Goal: Transaction & Acquisition: Purchase product/service

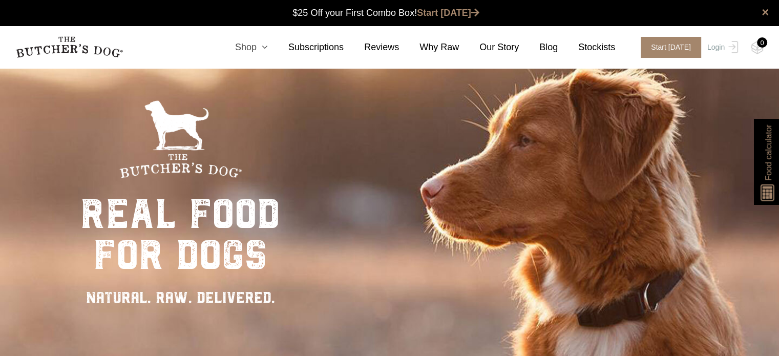
click at [254, 49] on link "Shop" at bounding box center [241, 47] width 53 height 14
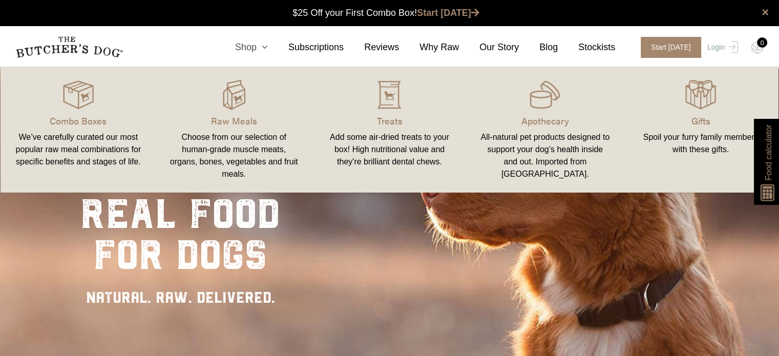
click at [268, 49] on icon at bounding box center [262, 47] width 11 height 9
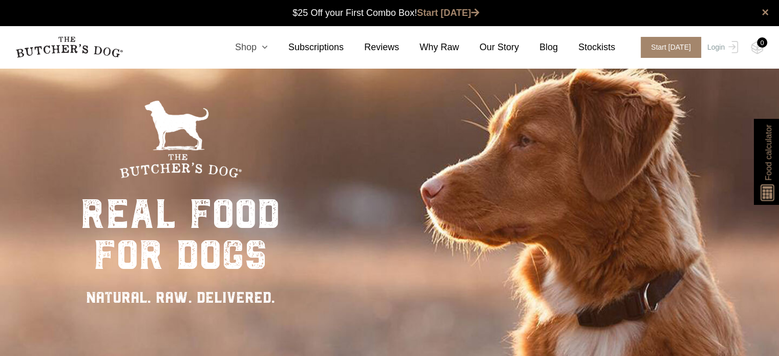
click at [268, 49] on icon at bounding box center [262, 47] width 11 height 9
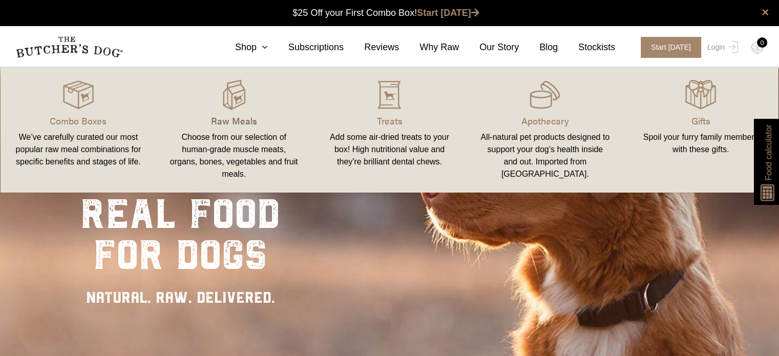
click at [232, 118] on p "Raw Meals" at bounding box center [234, 121] width 131 height 14
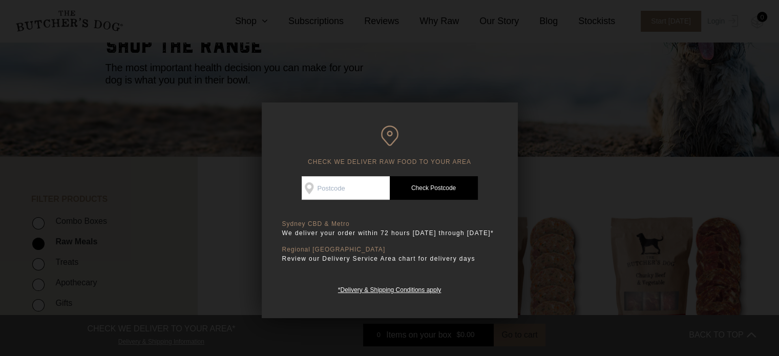
scroll to position [154, 0]
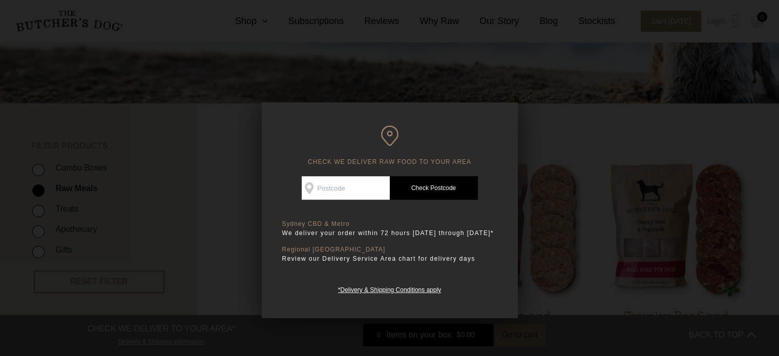
click at [697, 205] on div at bounding box center [389, 178] width 779 height 356
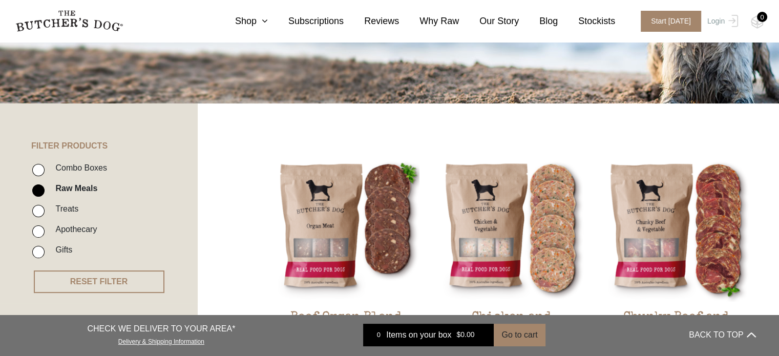
click at [46, 172] on li "Combo Boxes" at bounding box center [114, 171] width 164 height 20
click at [41, 170] on input "Combo Boxes" at bounding box center [38, 170] width 12 height 12
checkbox input "true"
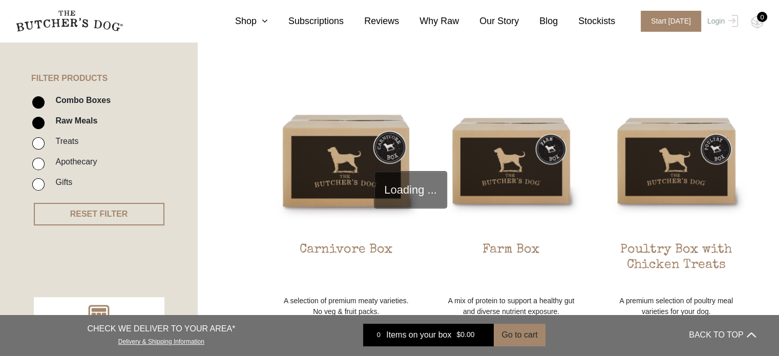
scroll to position [232, 0]
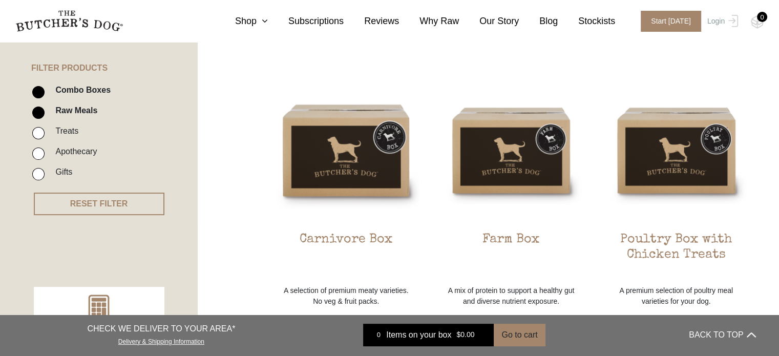
click at [37, 137] on input "Treats" at bounding box center [38, 133] width 12 height 12
checkbox input "true"
click at [35, 115] on input "Raw Meals" at bounding box center [38, 113] width 12 height 12
checkbox input "false"
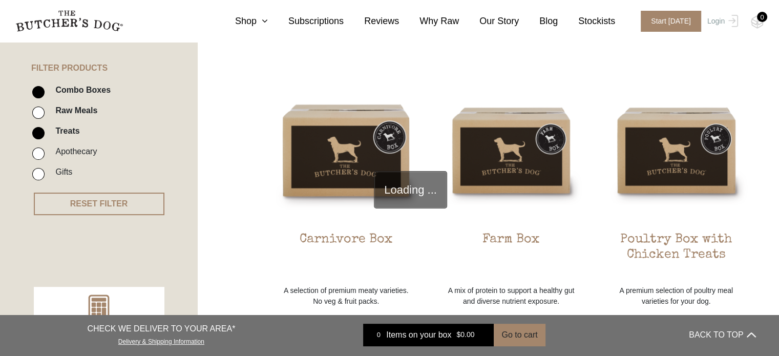
click at [41, 84] on li "Combo Boxes" at bounding box center [114, 93] width 164 height 20
click at [35, 92] on input "Combo Boxes" at bounding box center [38, 92] width 12 height 12
checkbox input "false"
